Goal: Transaction & Acquisition: Purchase product/service

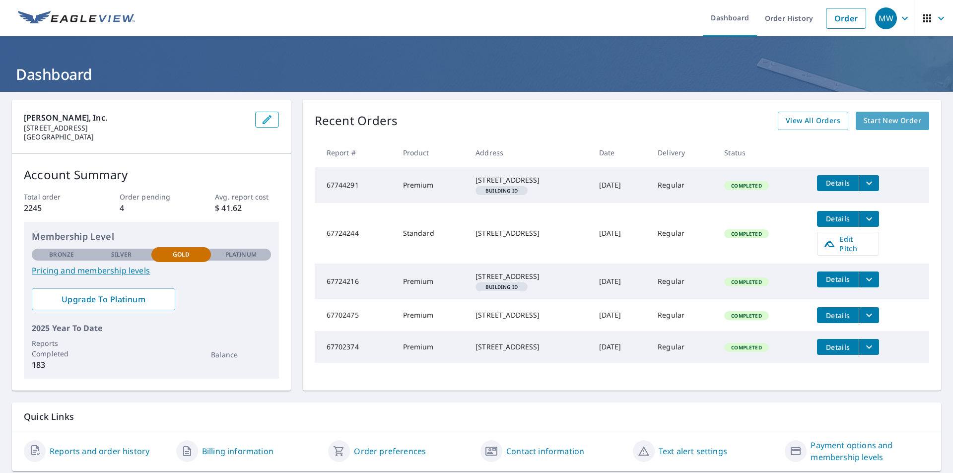
click at [891, 118] on span "Start New Order" at bounding box center [893, 121] width 58 height 12
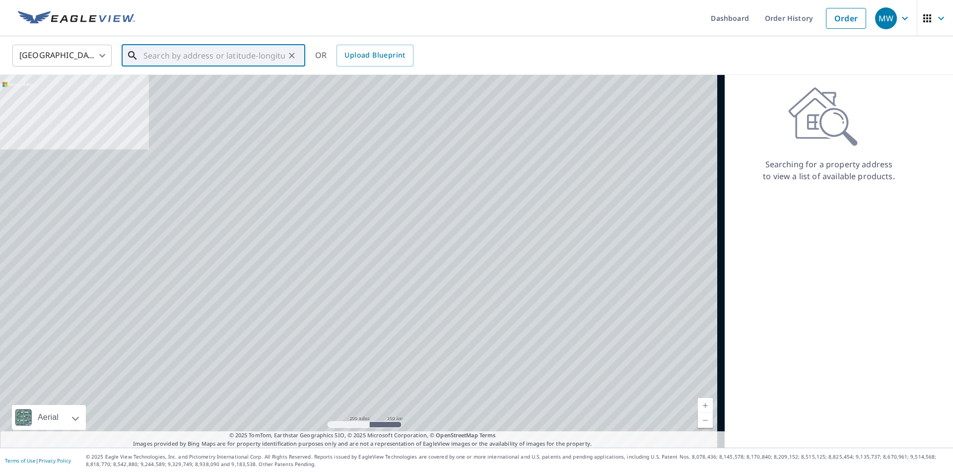
click at [162, 53] on input "text" at bounding box center [213, 56] width 141 height 28
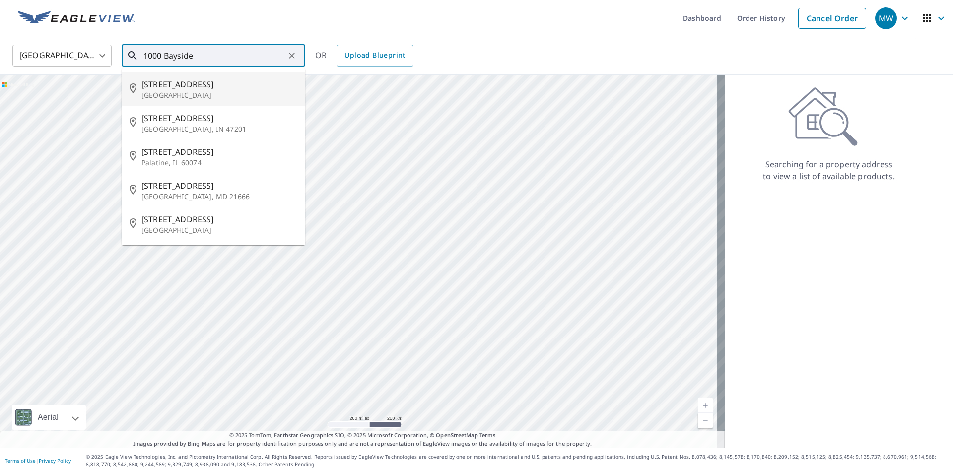
click at [191, 90] on p "[GEOGRAPHIC_DATA]" at bounding box center [219, 95] width 156 height 10
type input "[STREET_ADDRESS]"
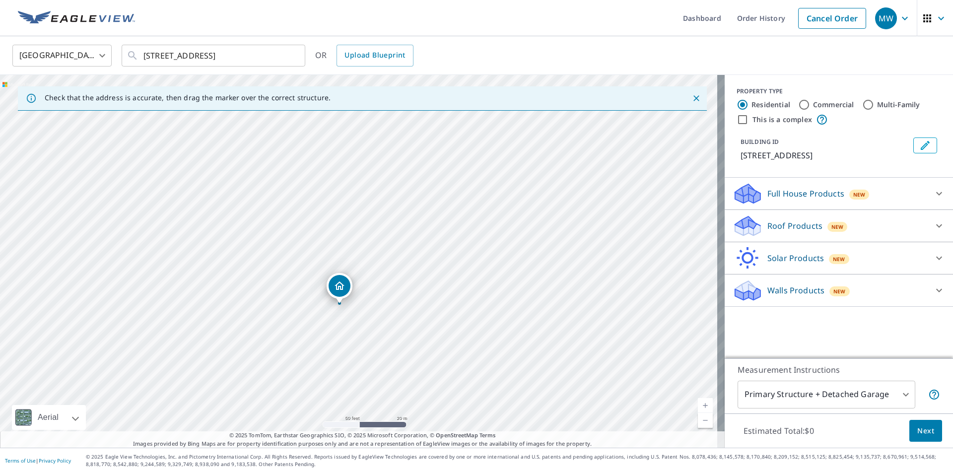
click at [789, 222] on p "Roof Products" at bounding box center [794, 226] width 55 height 12
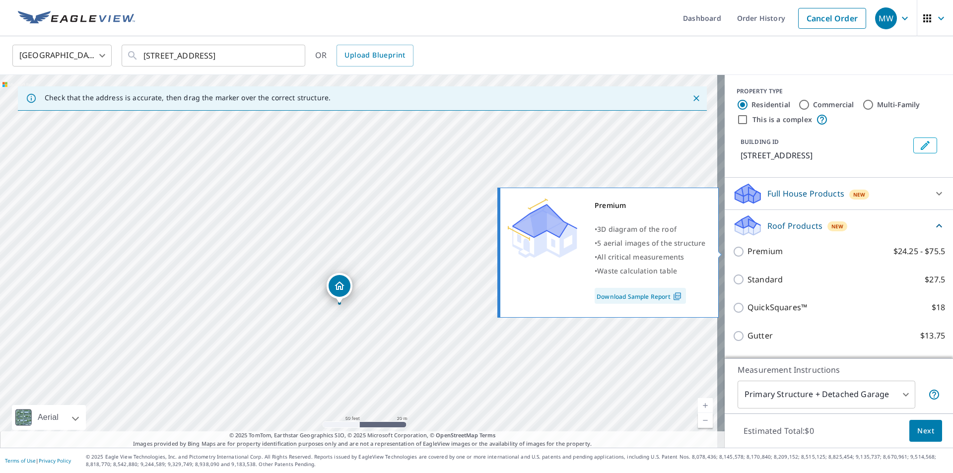
click at [733, 249] on input "Premium $24.25 - $75.5" at bounding box center [740, 252] width 15 height 12
checkbox input "true"
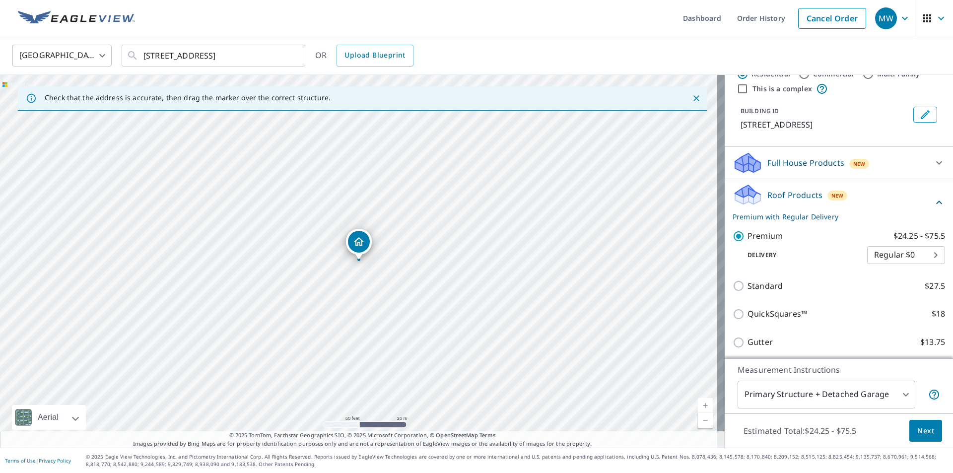
scroll to position [126, 0]
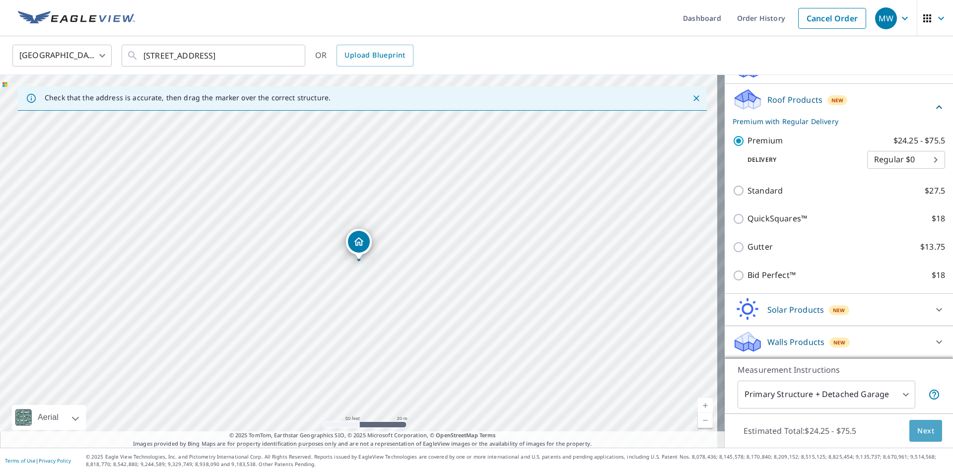
click at [917, 431] on span "Next" at bounding box center [925, 431] width 17 height 12
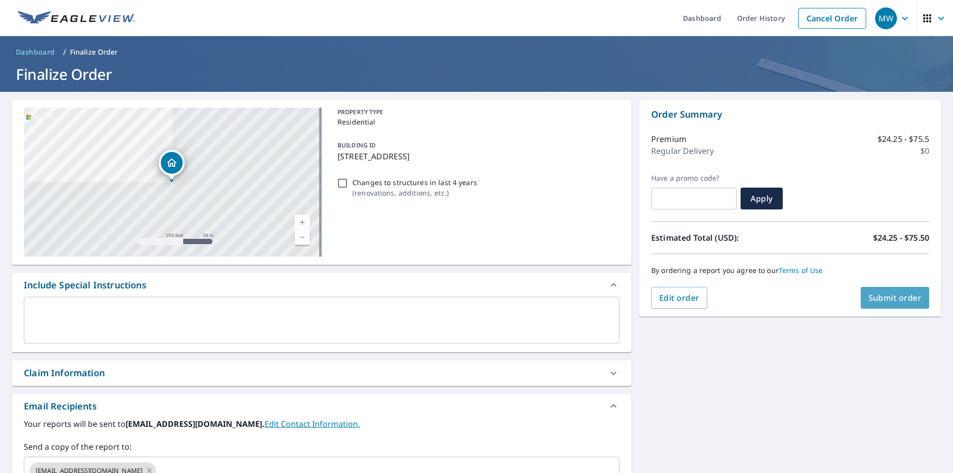
click at [893, 295] on span "Submit order" at bounding box center [895, 297] width 53 height 11
